Goal: Task Accomplishment & Management: Use online tool/utility

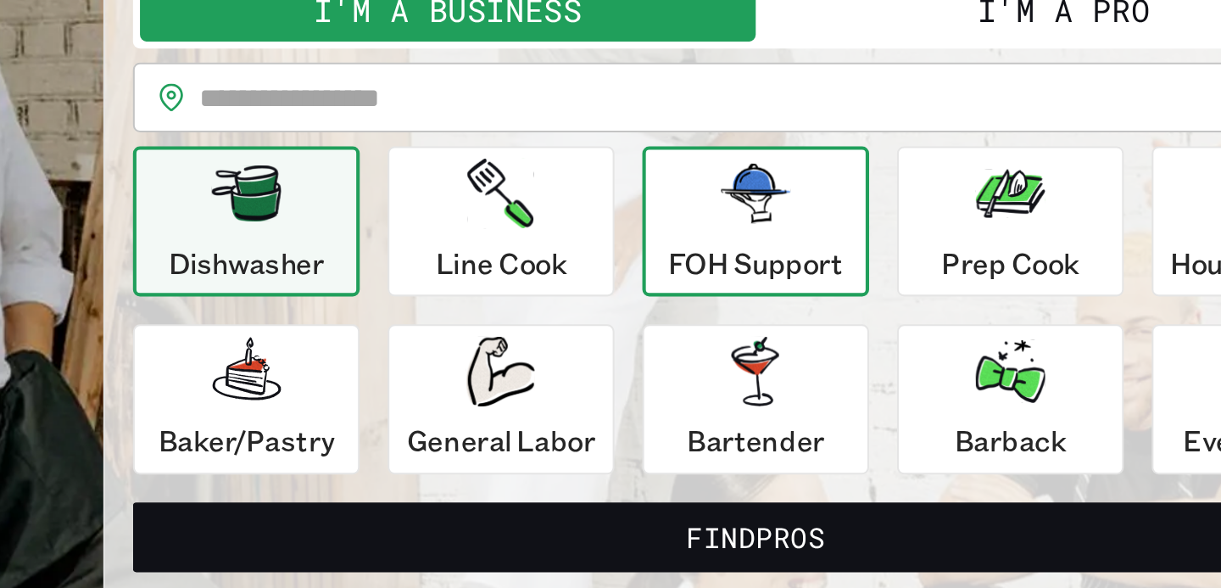
click at [602, 344] on div "FOH Support" at bounding box center [610, 339] width 85 height 61
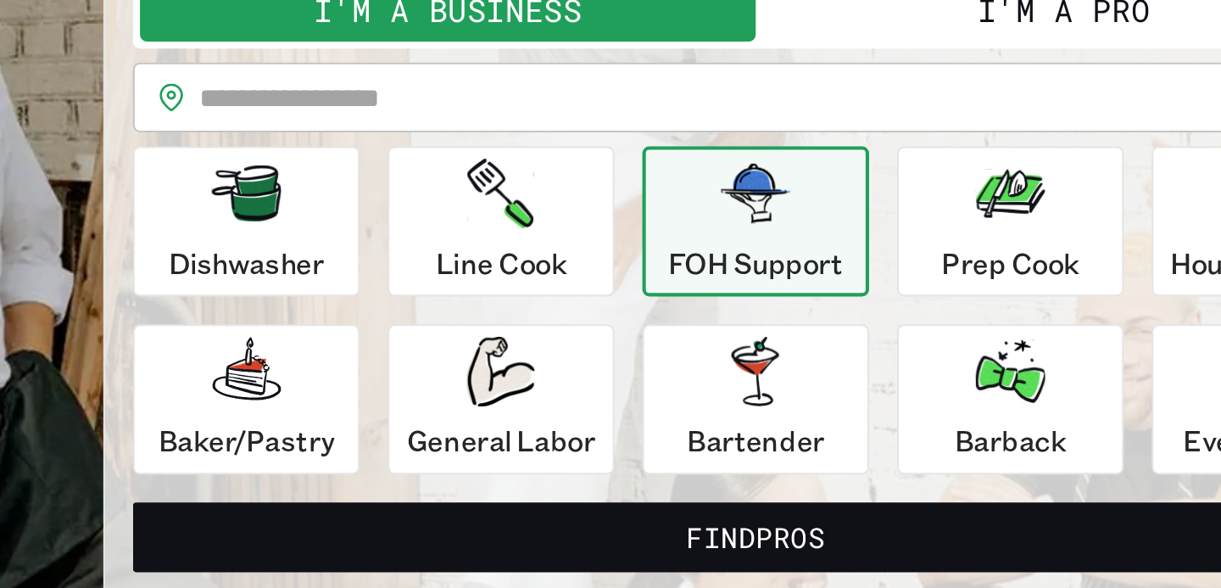
scroll to position [3, 0]
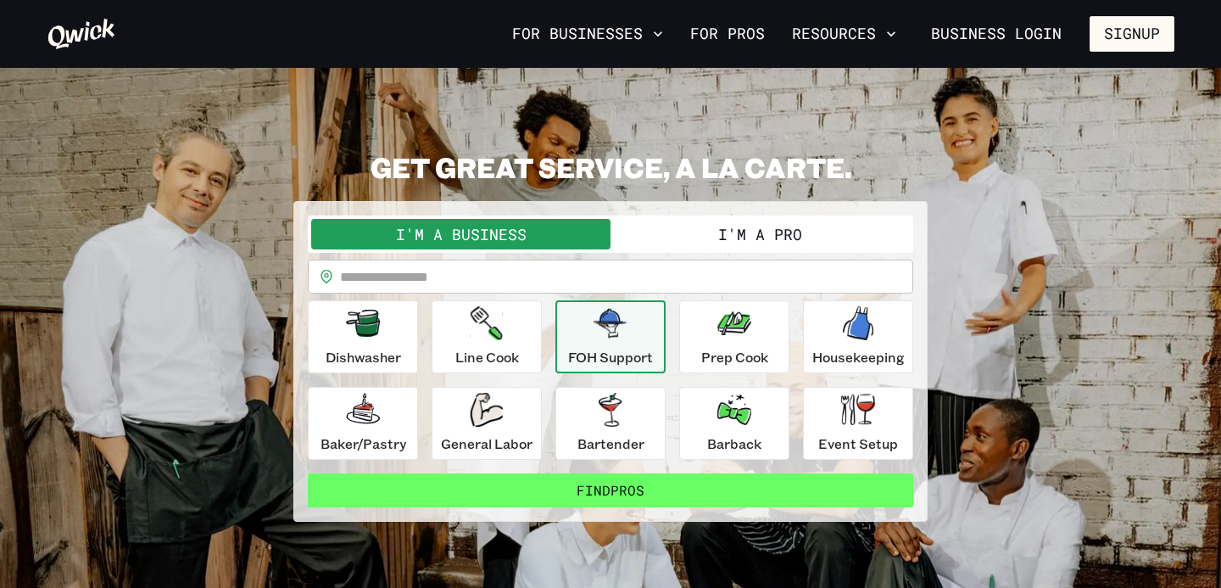
click at [678, 482] on button "Find Pros" at bounding box center [611, 490] width 606 height 34
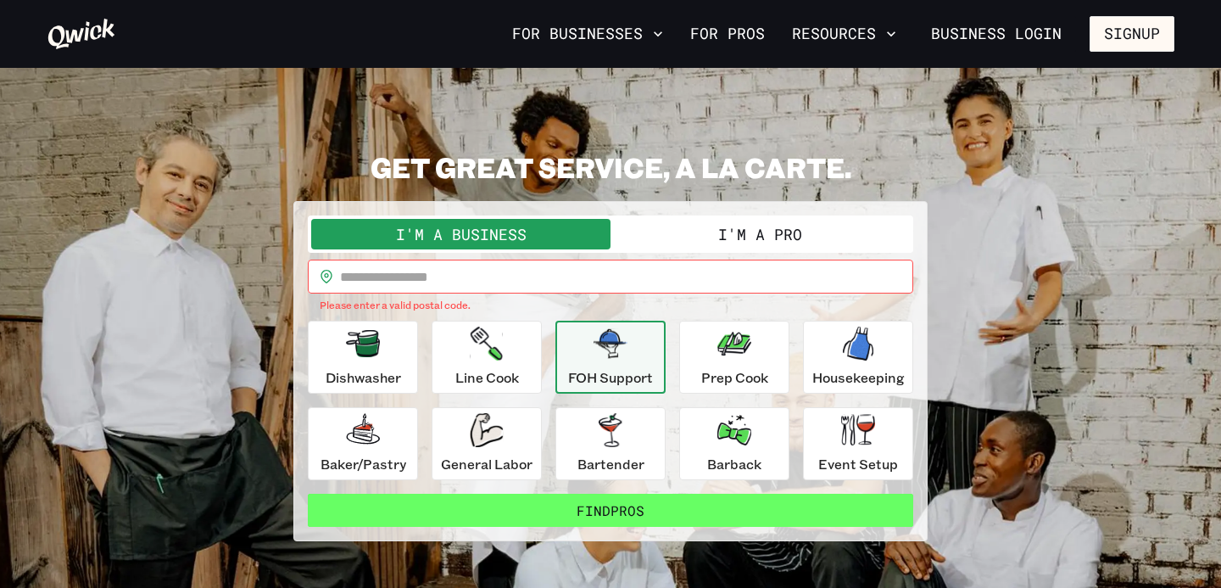
click at [623, 505] on button "Find Pros" at bounding box center [611, 511] width 606 height 34
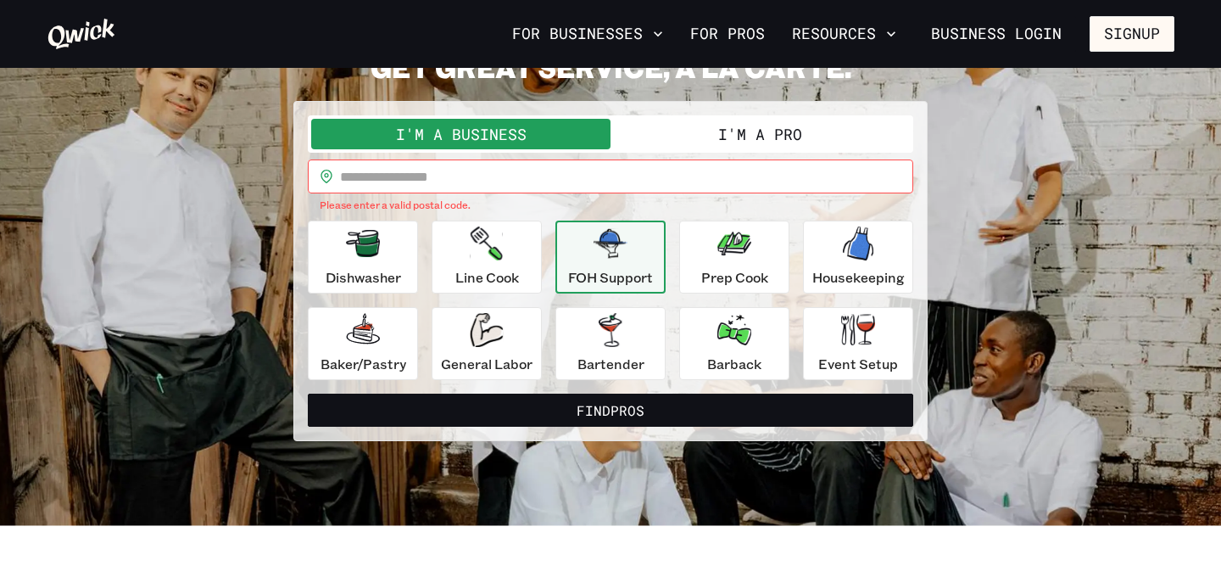
scroll to position [53, 0]
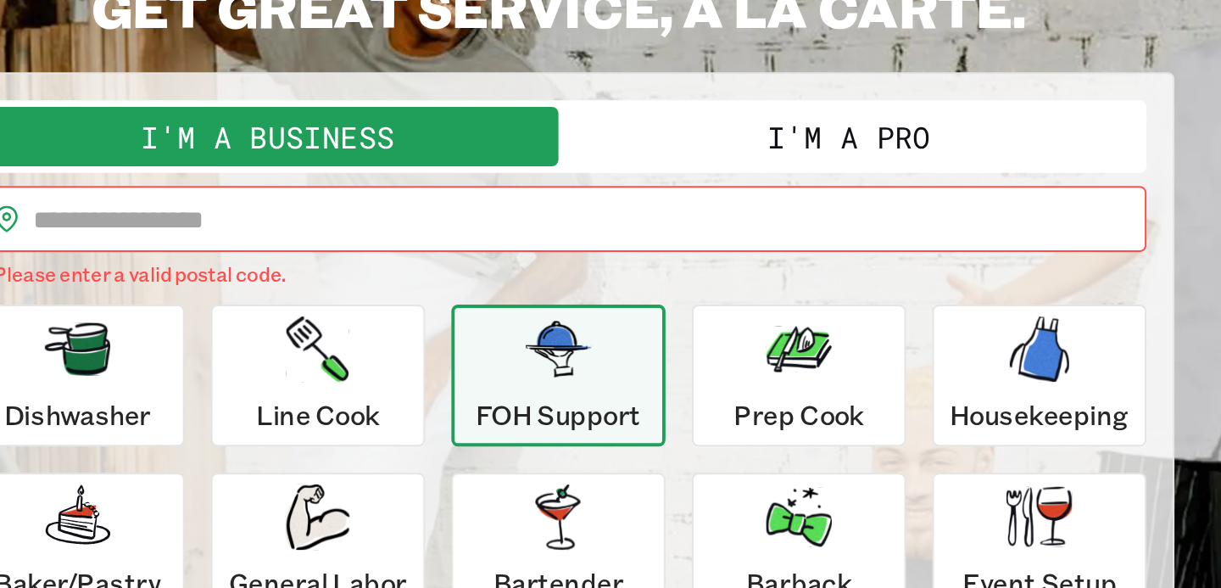
click at [718, 190] on button "I'm a Pro" at bounding box center [760, 183] width 299 height 31
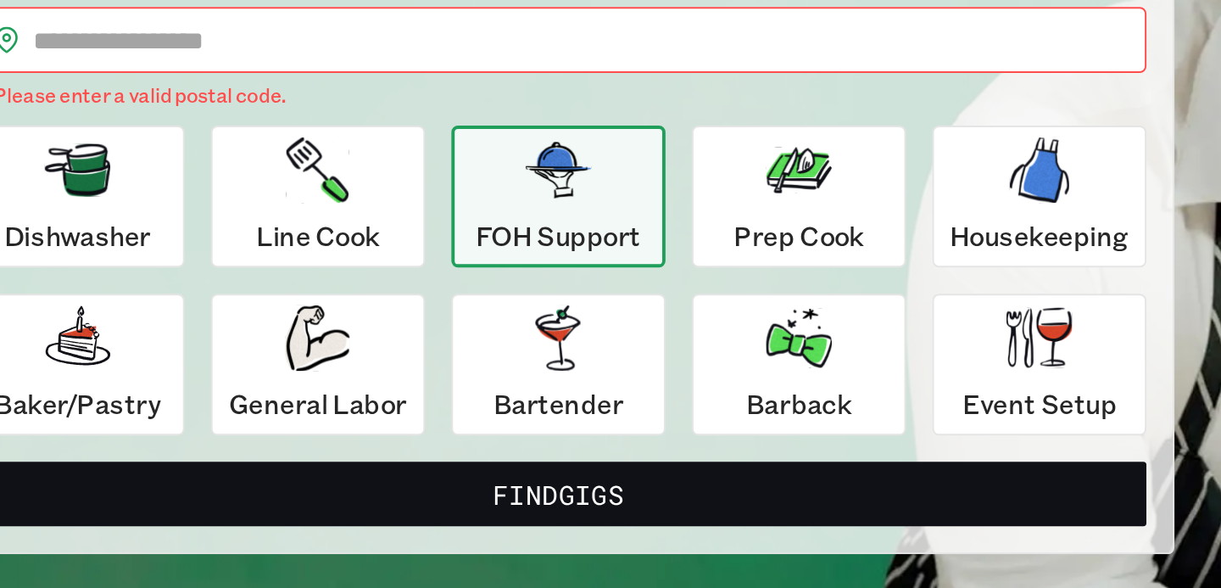
click at [602, 321] on p "FOH Support" at bounding box center [610, 326] width 85 height 20
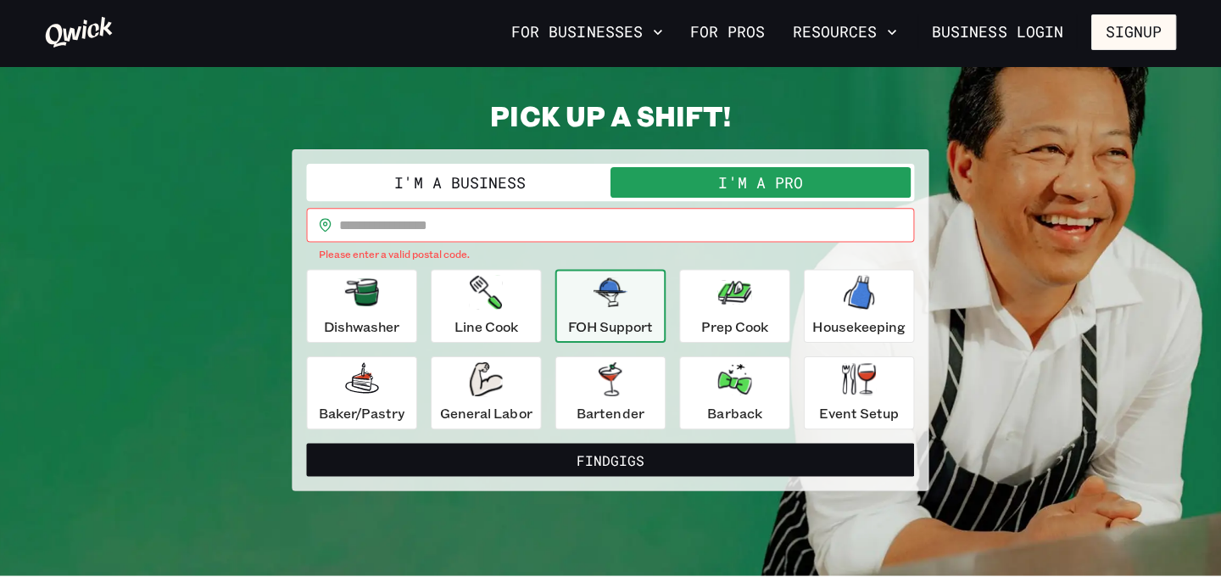
scroll to position [54, 0]
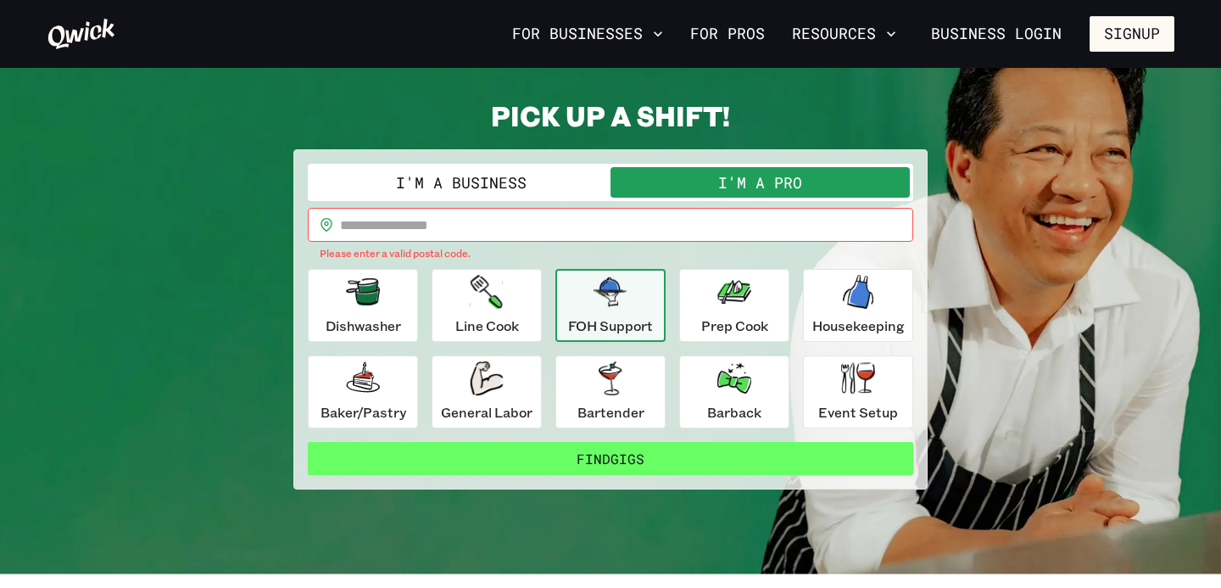
click at [564, 447] on button "Find Gigs" at bounding box center [611, 459] width 606 height 34
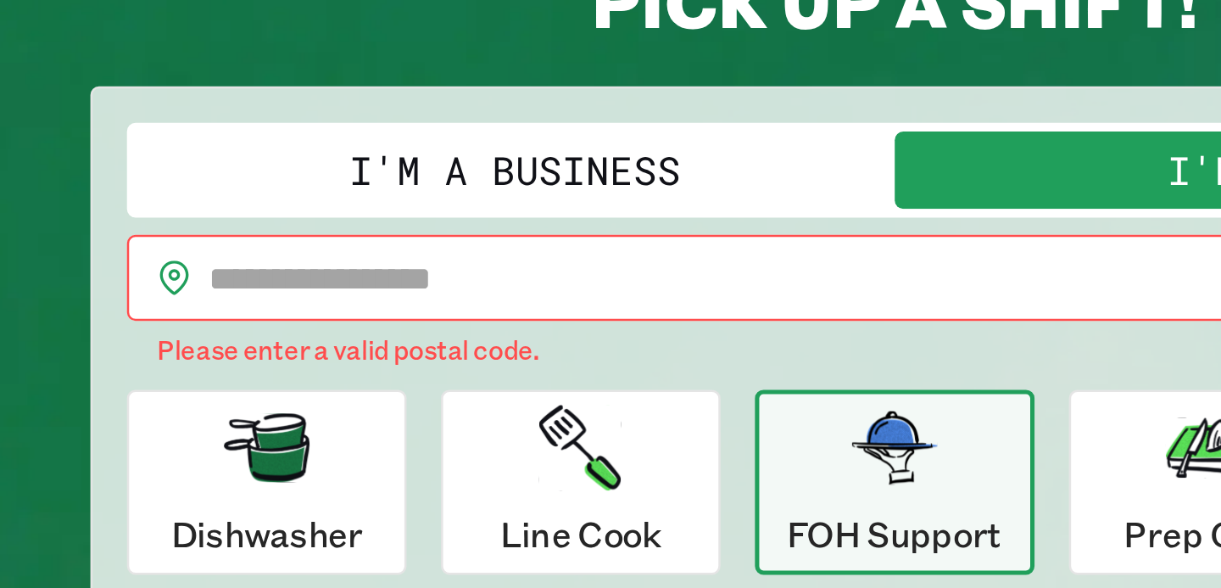
click at [432, 228] on input "text" at bounding box center [626, 225] width 573 height 34
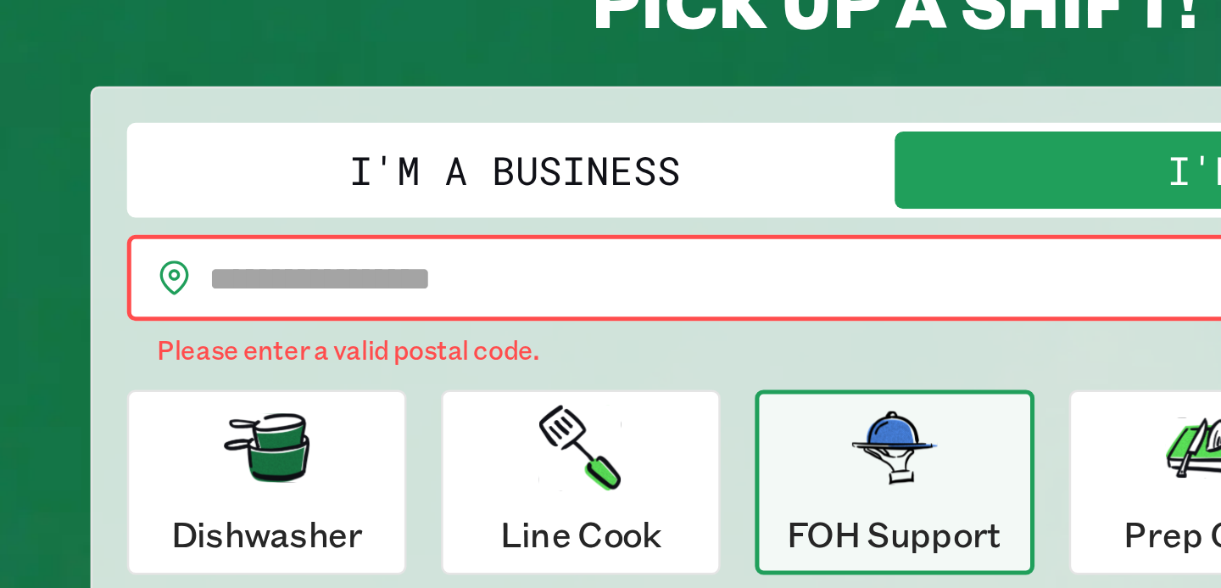
type input "*****"
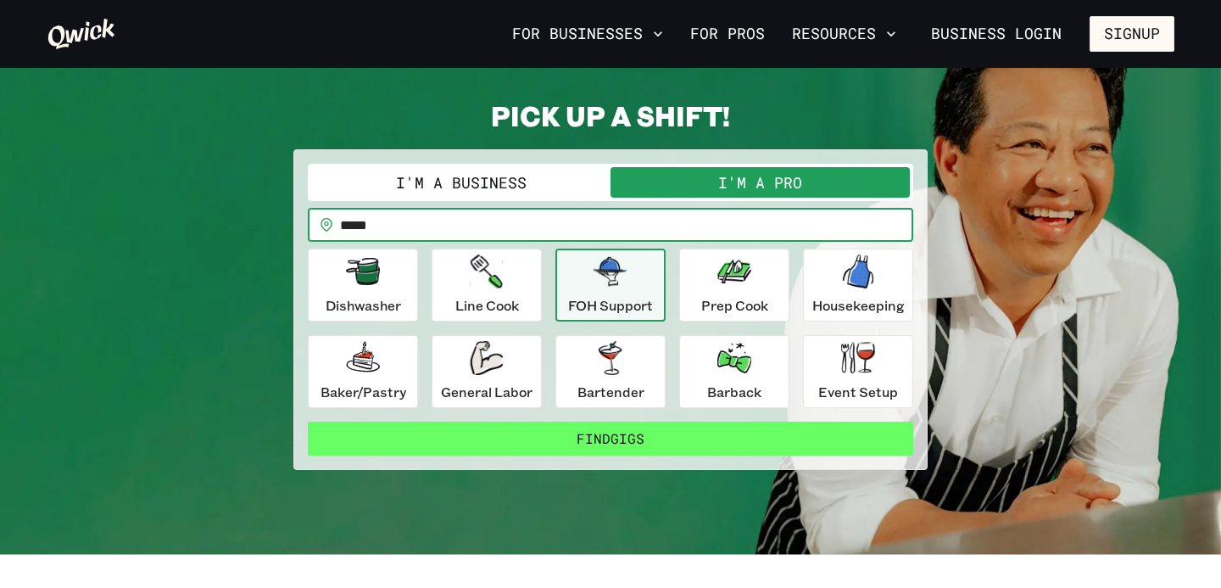
click at [639, 439] on button "Find Gigs" at bounding box center [611, 439] width 606 height 34
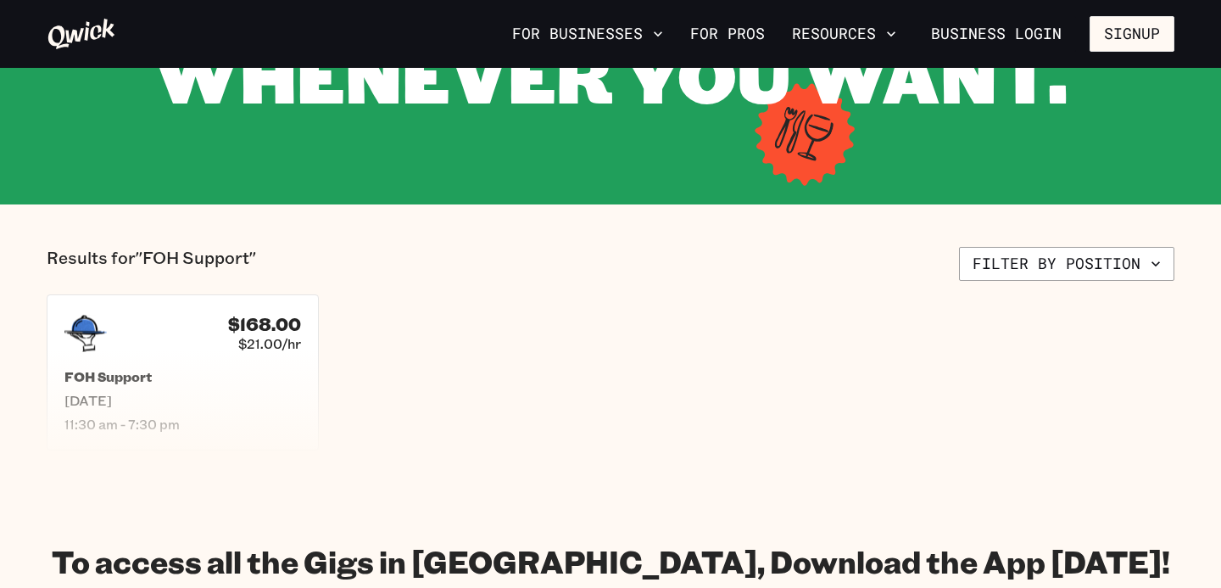
scroll to position [296, 0]
